Goal: Information Seeking & Learning: Understand process/instructions

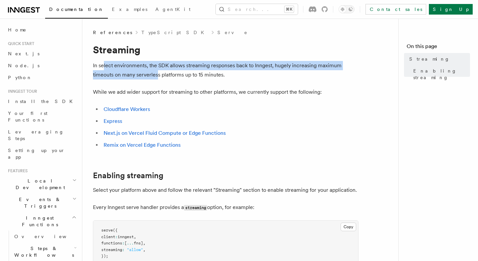
drag, startPoint x: 104, startPoint y: 65, endPoint x: 158, endPoint y: 73, distance: 54.4
click at [158, 73] on p "In select environments, the SDK allows streaming responses back to Inngest, hug…" at bounding box center [225, 70] width 265 height 19
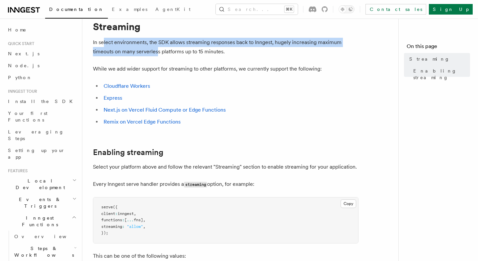
scroll to position [33, 0]
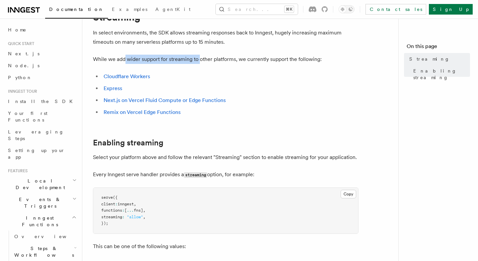
drag, startPoint x: 125, startPoint y: 60, endPoint x: 203, endPoint y: 63, distance: 78.0
click at [203, 63] on p "While we add wider support for streaming to other platforms, we currently suppo…" at bounding box center [225, 59] width 265 height 9
click at [185, 101] on link "Next.js on Vercel Fluid Compute or Edge Functions" at bounding box center [165, 100] width 122 height 6
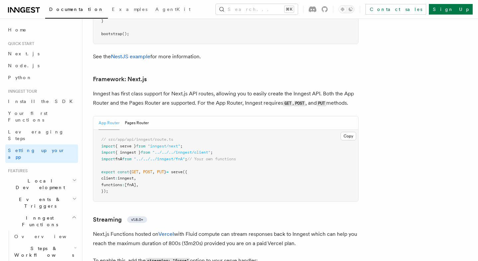
scroll to position [4038, 0]
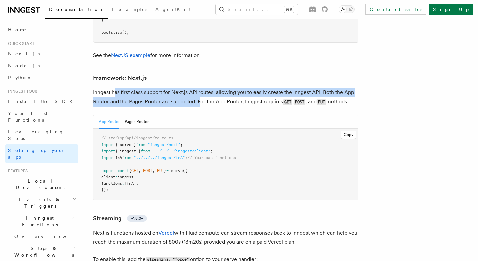
drag, startPoint x: 115, startPoint y: 73, endPoint x: 200, endPoint y: 80, distance: 85.9
click at [200, 88] on p "Inngest has first class support for Next.js API routes, allowing you to easily …" at bounding box center [225, 97] width 265 height 19
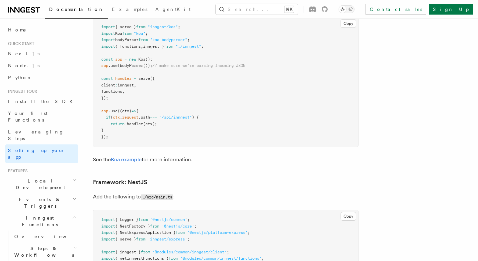
scroll to position [3544, 0]
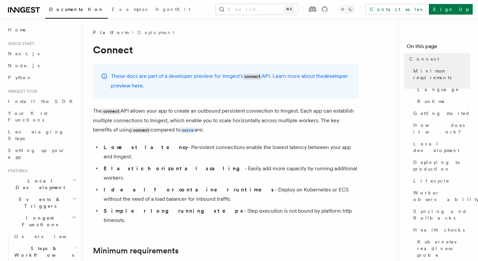
drag, startPoint x: 250, startPoint y: 113, endPoint x: 265, endPoint y: 130, distance: 22.1
click at [265, 130] on p "The connect API allows your app to create an outbound persistent connection to …" at bounding box center [225, 120] width 265 height 29
click at [180, 131] on code "serve" at bounding box center [187, 131] width 14 height 6
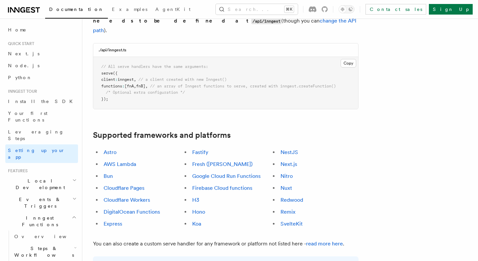
scroll to position [320, 0]
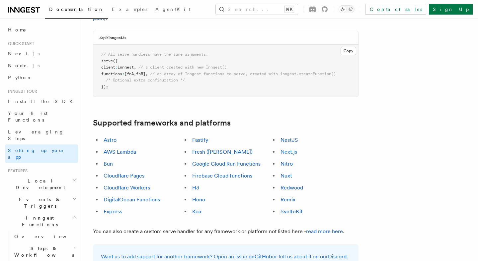
click at [284, 149] on link "Next.js" at bounding box center [288, 152] width 17 height 6
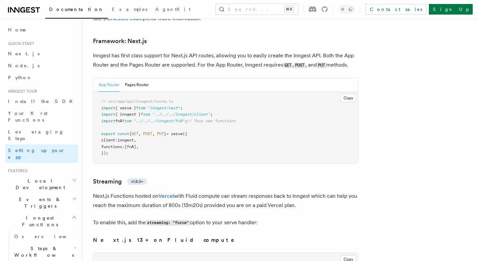
scroll to position [4050, 0]
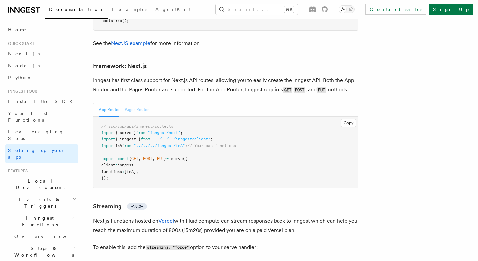
click at [132, 103] on button "Pages Router" at bounding box center [137, 110] width 24 height 14
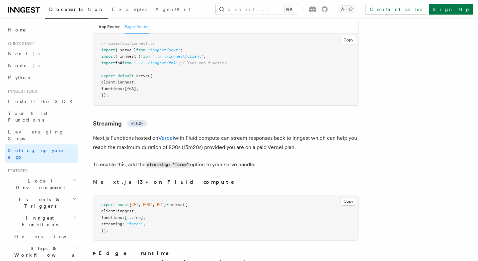
scroll to position [4132, 0]
drag, startPoint x: 137, startPoint y: 128, endPoint x: 179, endPoint y: 128, distance: 42.1
click at [179, 134] on p "Next.js Functions hosted on Vercel with Fluid compute can stream responses back…" at bounding box center [225, 143] width 265 height 19
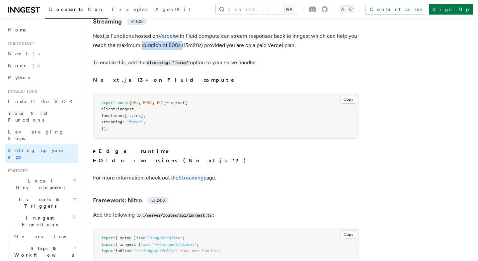
scroll to position [4241, 0]
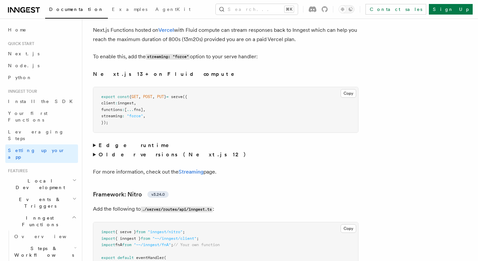
click at [94, 141] on summary "Edge runtime" at bounding box center [225, 145] width 265 height 9
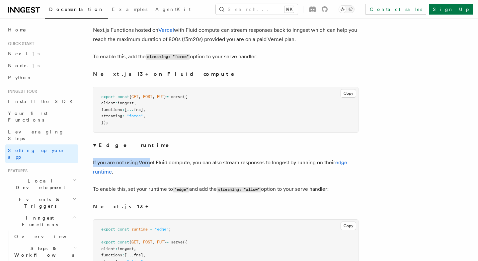
drag, startPoint x: 93, startPoint y: 142, endPoint x: 150, endPoint y: 143, distance: 57.1
click at [150, 158] on p "If you are not using Vercel Fluid compute, you can also stream responses to Inn…" at bounding box center [225, 167] width 265 height 19
drag, startPoint x: 98, startPoint y: 170, endPoint x: 171, endPoint y: 171, distance: 72.7
click at [171, 185] on p "To enable this, set your runtime to "edge" and add the streaming: "allow" optio…" at bounding box center [225, 190] width 265 height 10
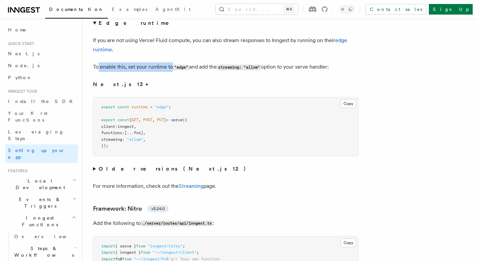
scroll to position [4365, 0]
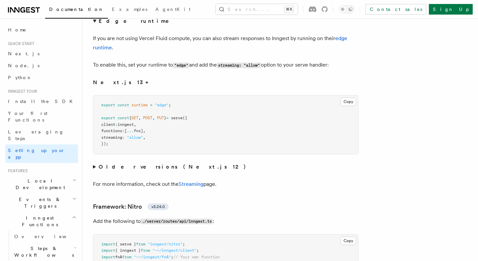
click at [94, 163] on summary "Older versions (Next.js 12)" at bounding box center [225, 167] width 265 height 9
